Goal: Task Accomplishment & Management: Manage account settings

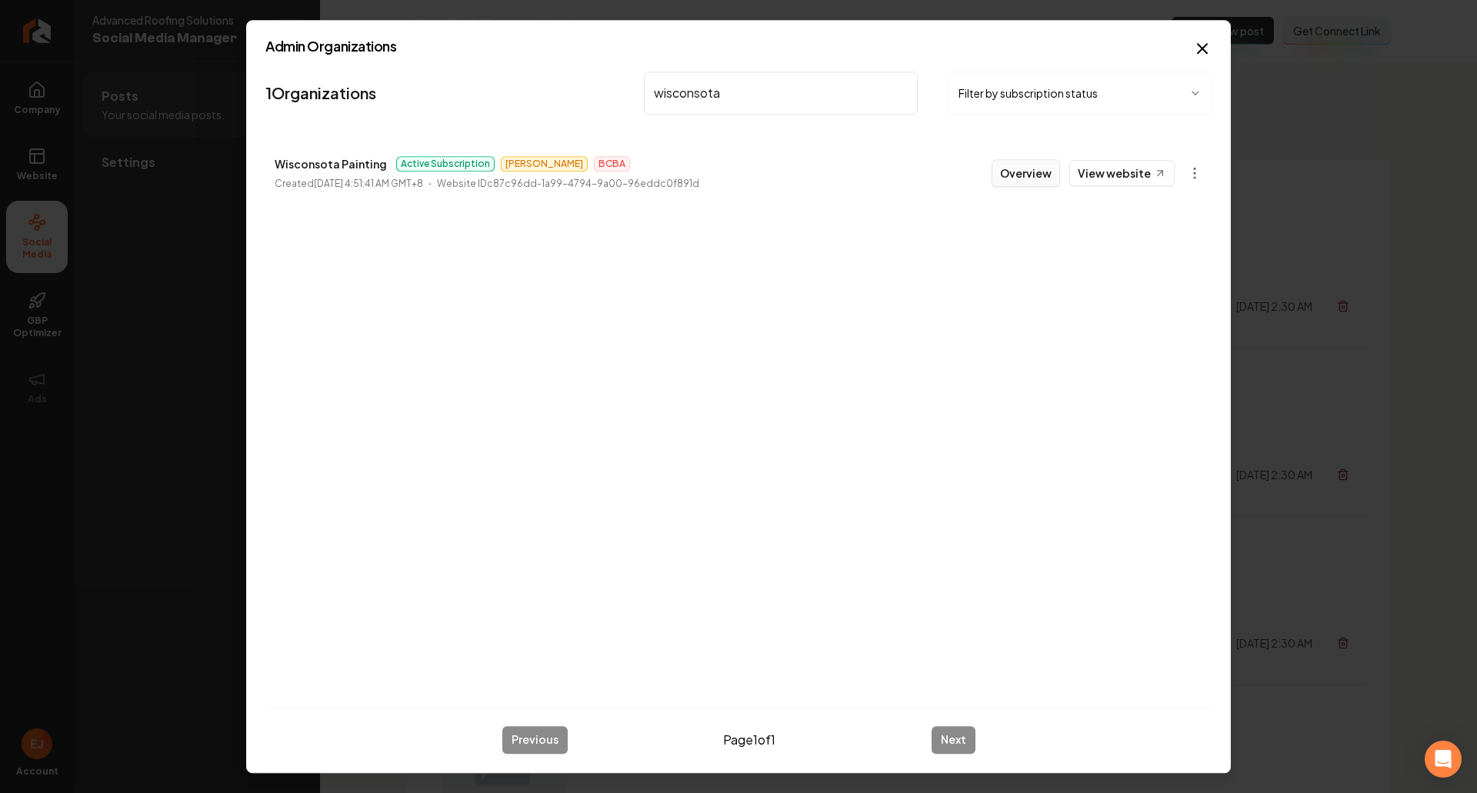
click at [1032, 179] on button "Overview" at bounding box center [1026, 173] width 68 height 28
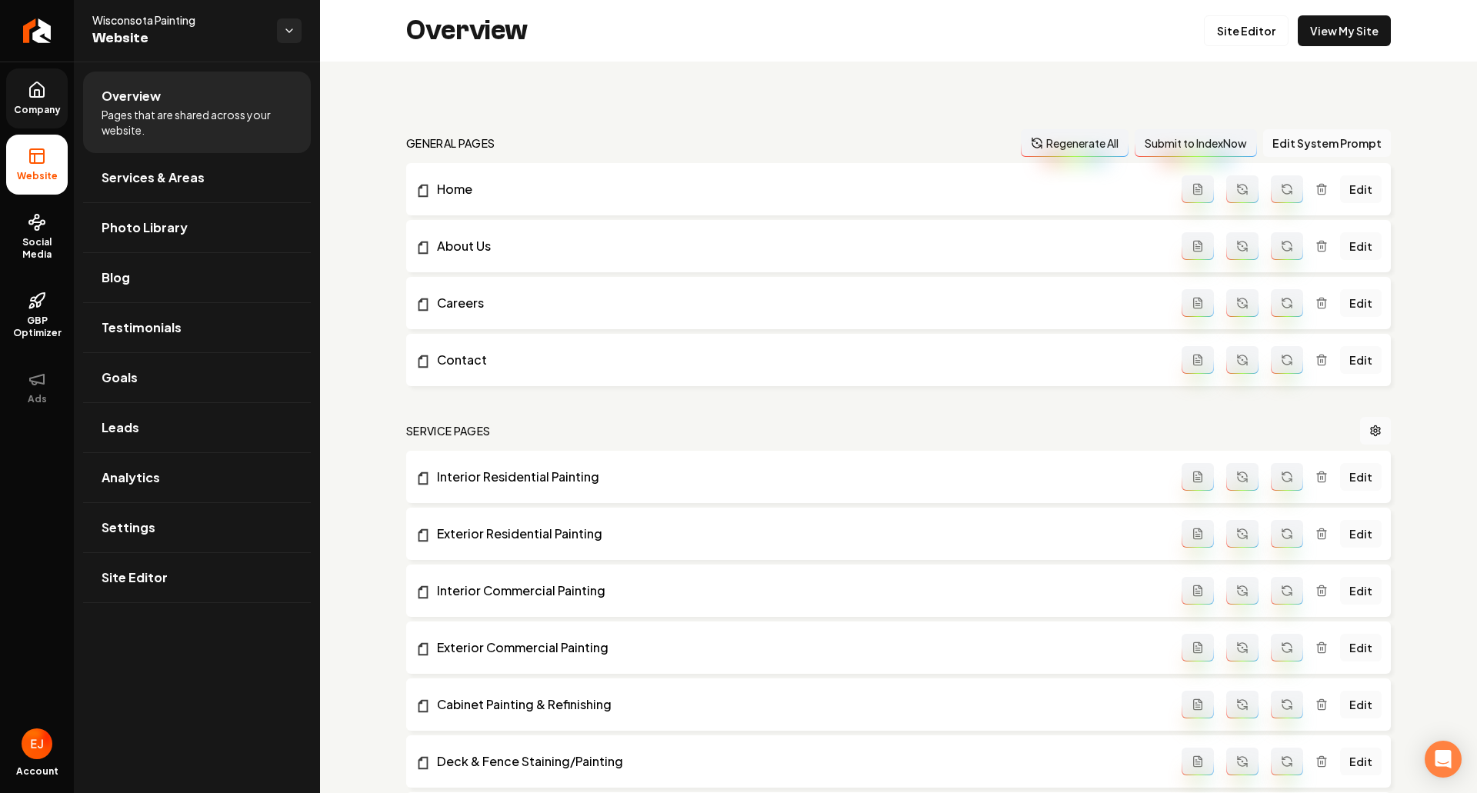
click at [40, 109] on span "Company" at bounding box center [37, 110] width 59 height 12
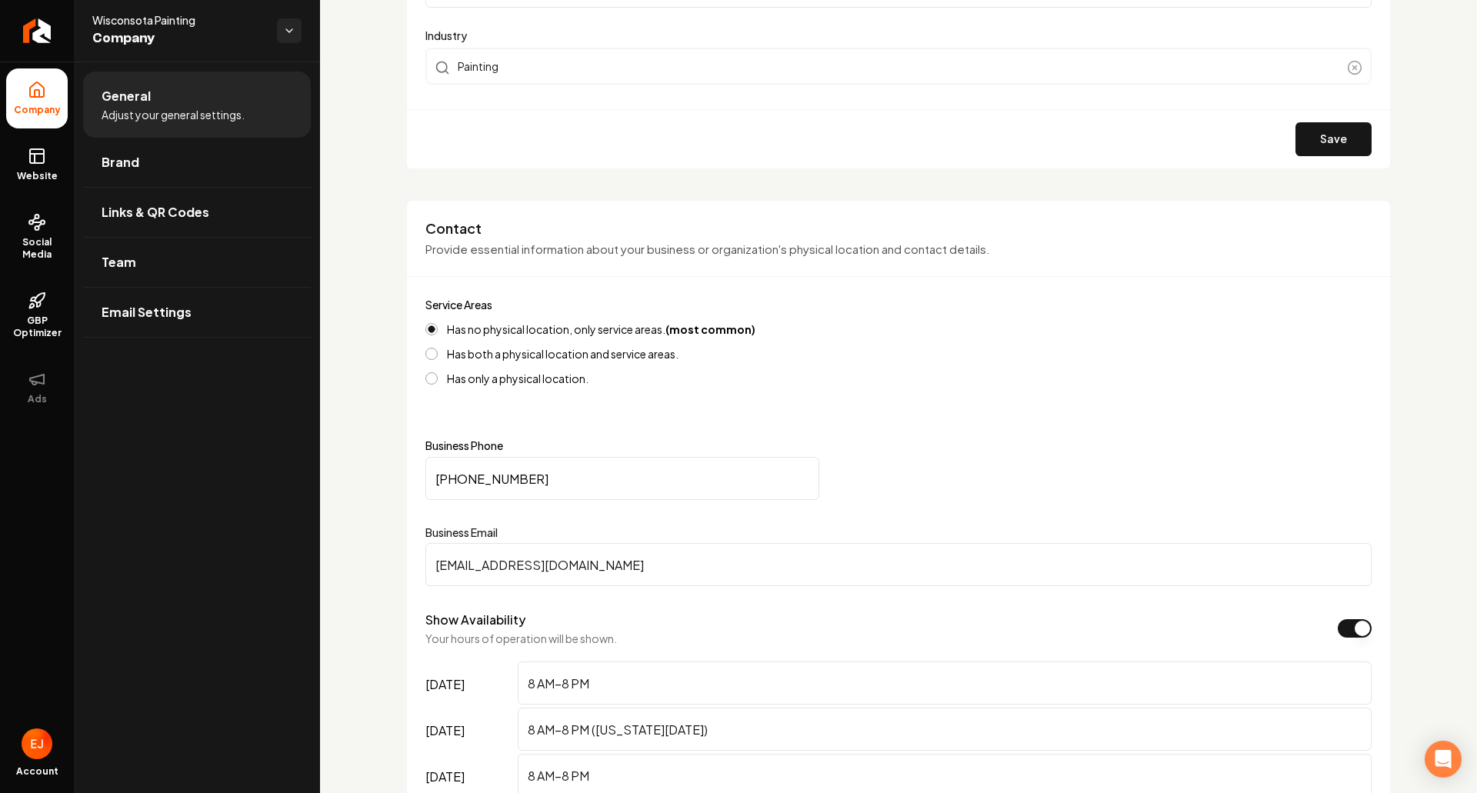
scroll to position [616, 0]
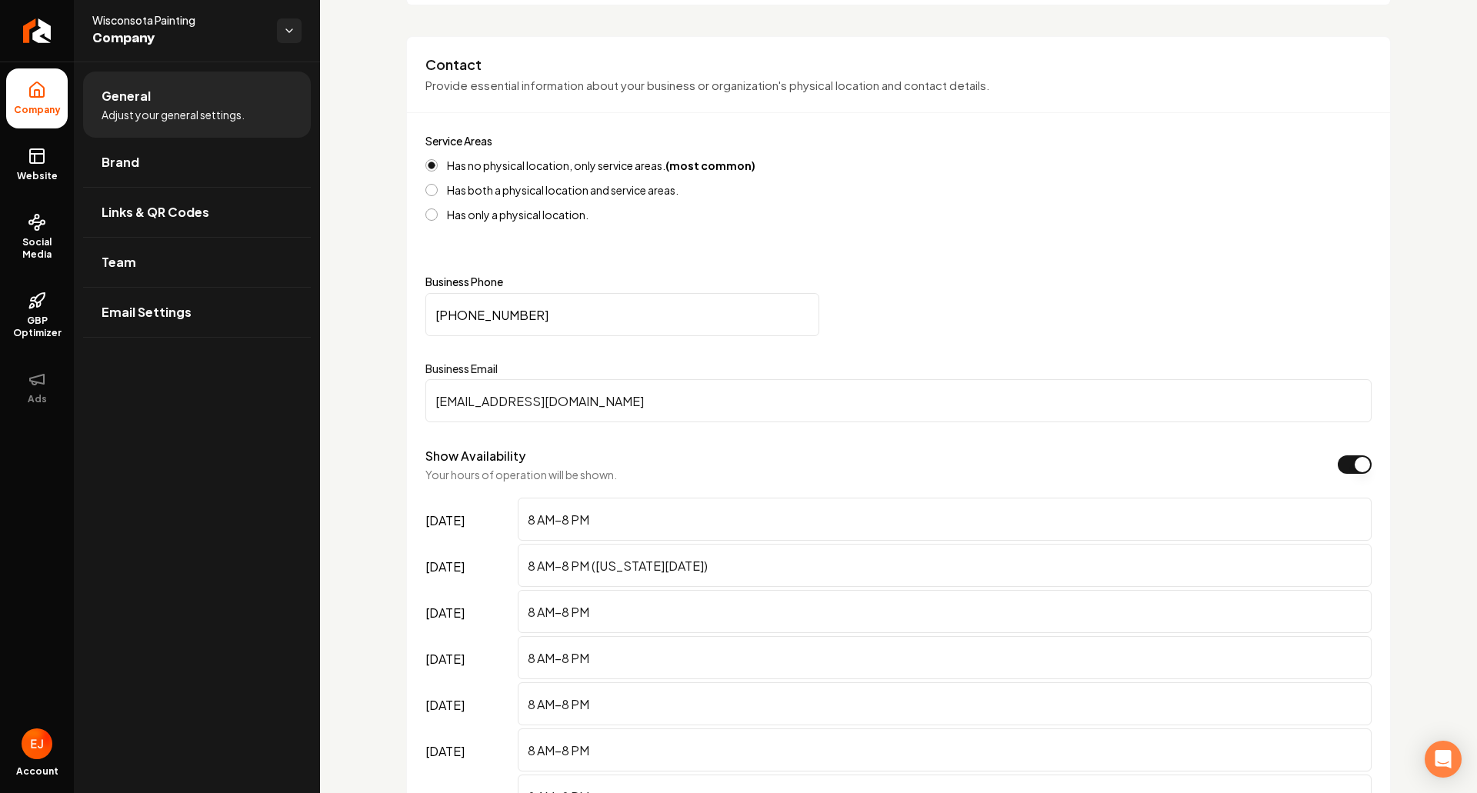
drag, startPoint x: 636, startPoint y: 401, endPoint x: 419, endPoint y: 409, distance: 217.1
click at [418, 407] on div "Contact Provide essential information about your business or organization's phy…" at bounding box center [898, 467] width 985 height 863
drag, startPoint x: 541, startPoint y: 319, endPoint x: 428, endPoint y: 320, distance: 113.1
click at [428, 320] on input "[PHONE_NUMBER]" at bounding box center [622, 314] width 394 height 43
click at [27, 26] on icon "Return to dashboard" at bounding box center [37, 30] width 25 height 25
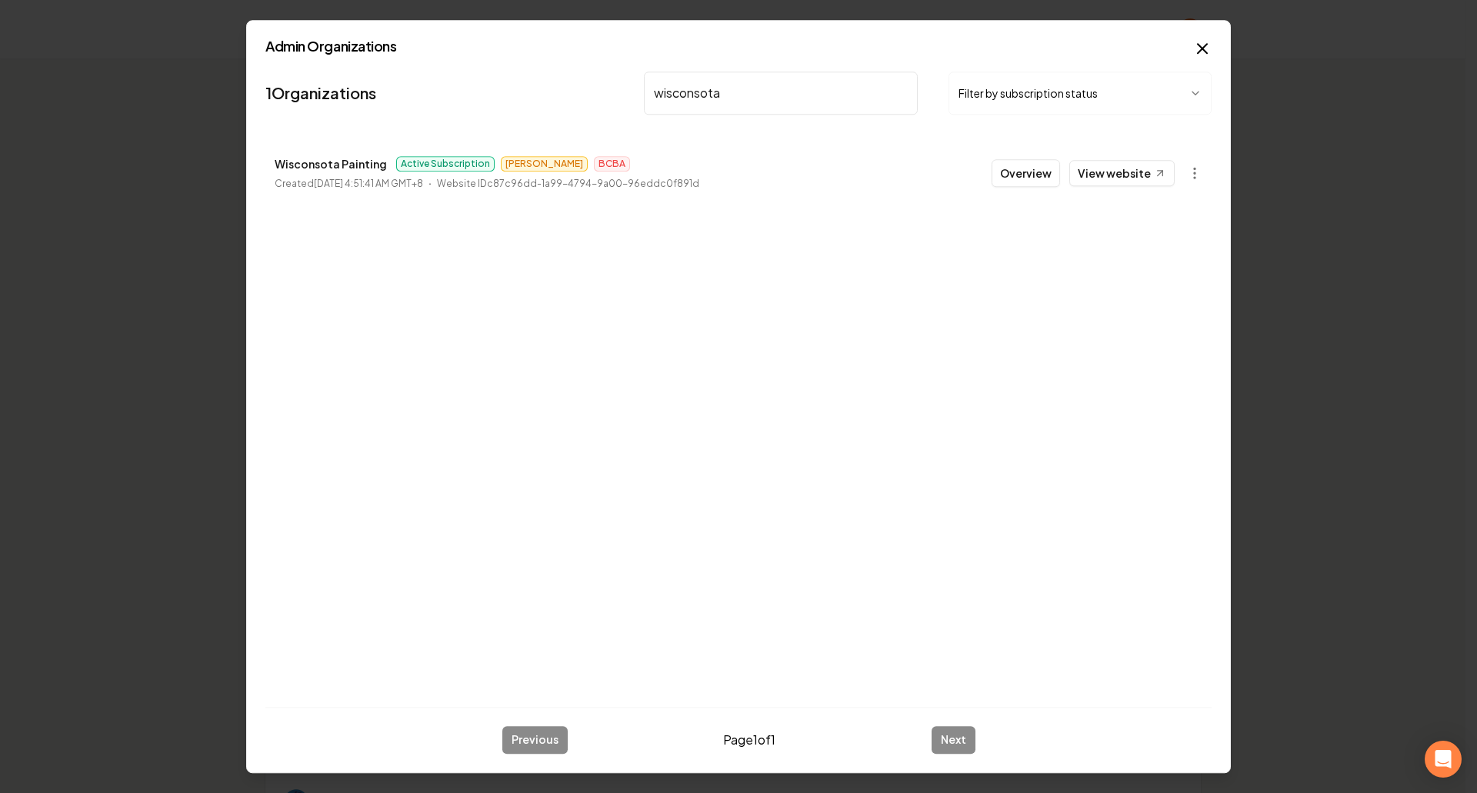
type input "wisconsota"
